Goal: Transaction & Acquisition: Purchase product/service

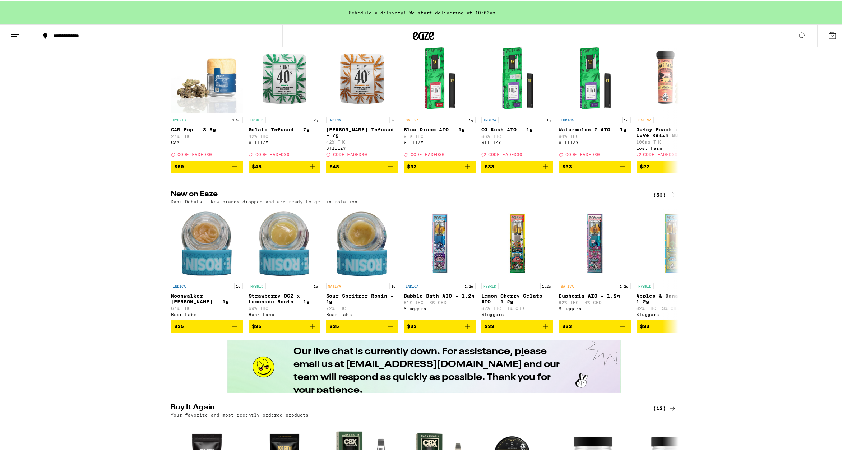
scroll to position [91, 0]
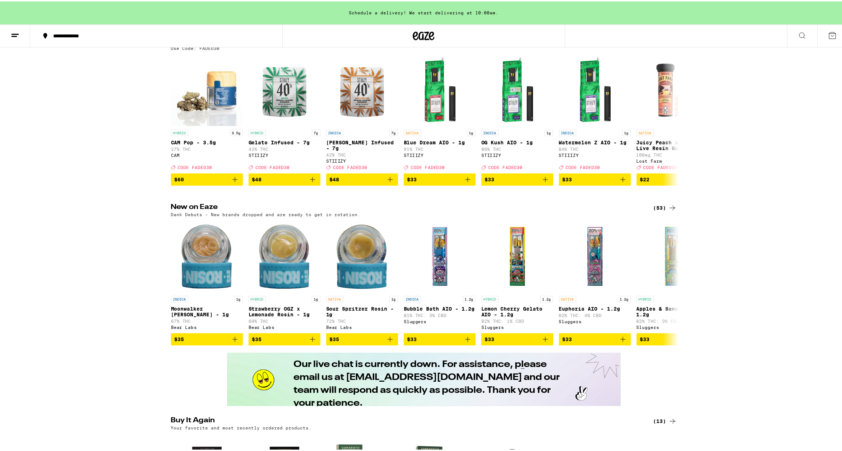
click at [664, 211] on div "(53)" at bounding box center [664, 206] width 23 height 9
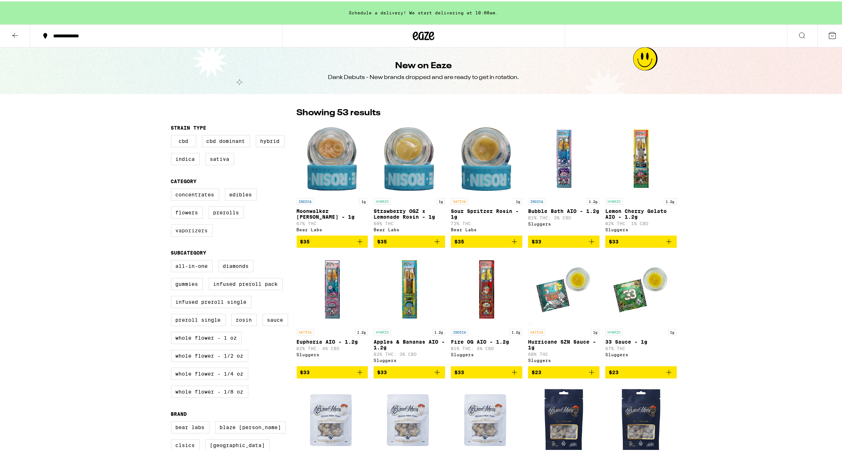
click at [187, 235] on label "Vaporizers" at bounding box center [192, 229] width 42 height 12
click at [173, 189] on input "Vaporizers" at bounding box center [172, 188] width 0 height 0
checkbox input "true"
